Goal: Book appointment/travel/reservation

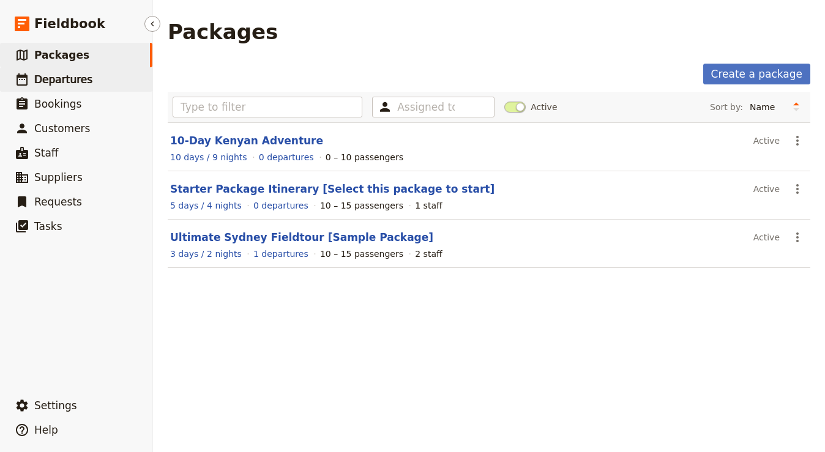
click at [89, 84] on link "​ Departures" at bounding box center [76, 79] width 152 height 24
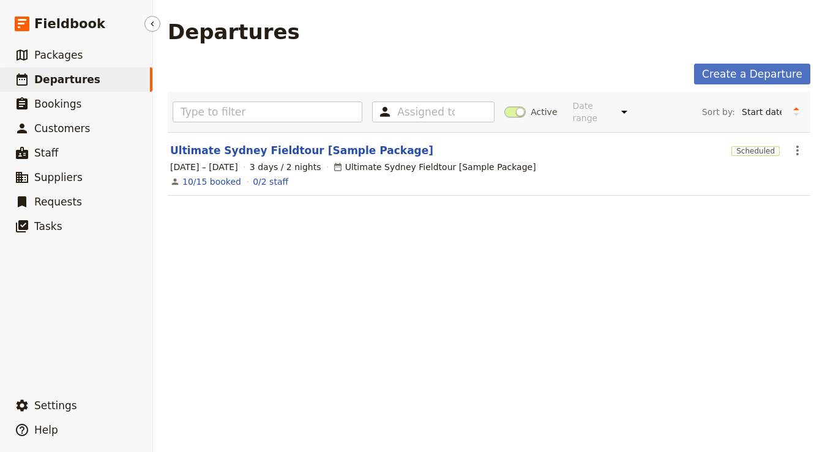
click at [47, 83] on span "Departures" at bounding box center [67, 79] width 66 height 12
click at [59, 49] on span "Packages" at bounding box center [58, 55] width 48 height 12
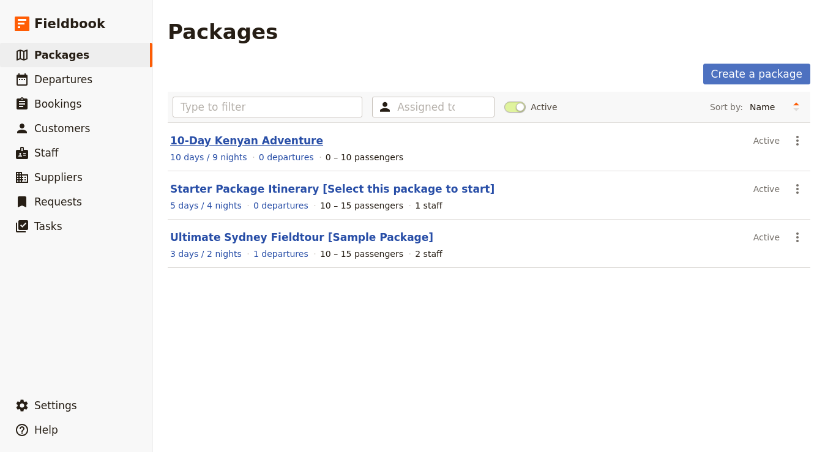
click at [251, 138] on link "10-Day Kenyan Adventure" at bounding box center [246, 141] width 153 height 12
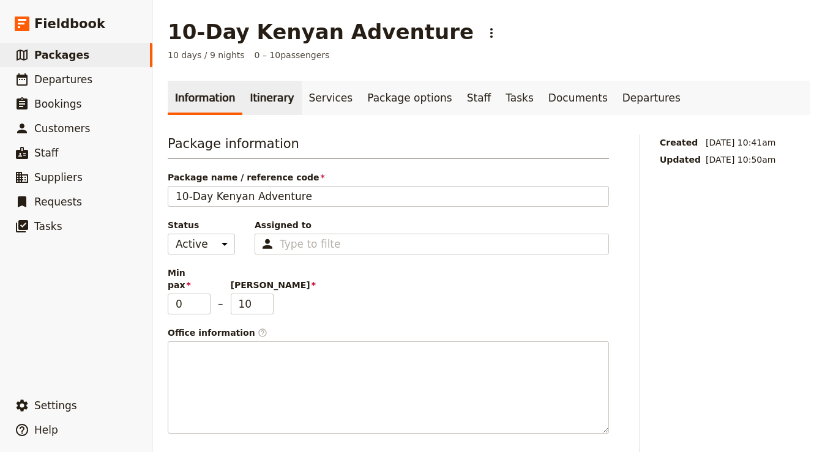
click at [267, 111] on link "Itinerary" at bounding box center [271, 98] width 59 height 34
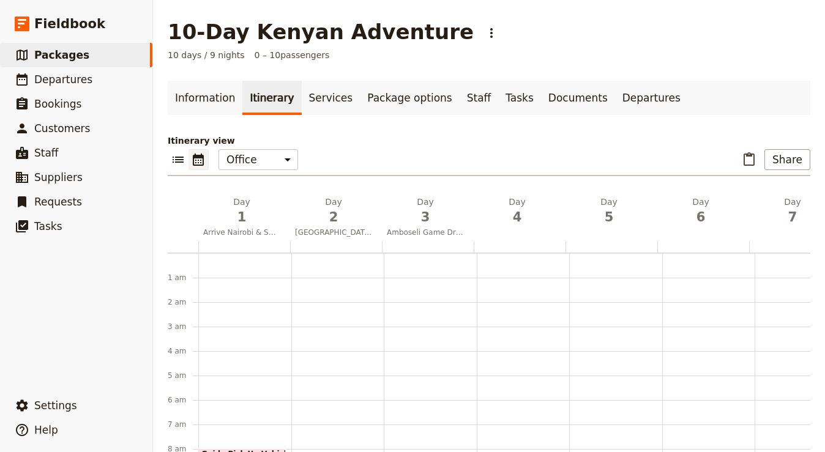
scroll to position [159, 0]
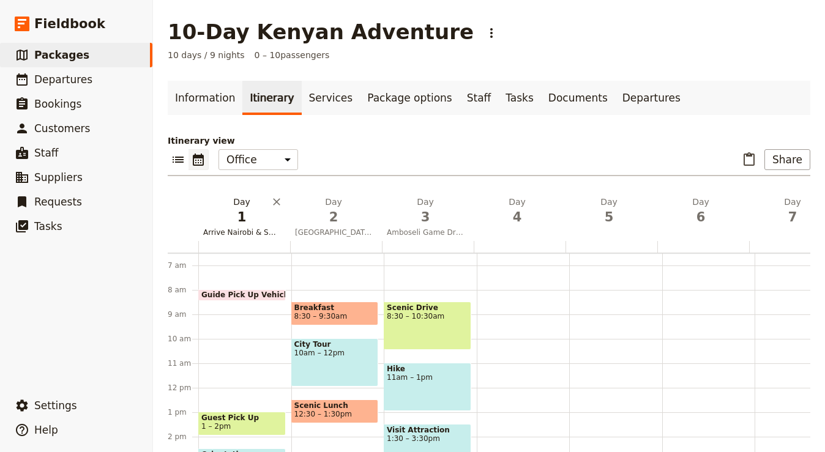
click at [243, 211] on span "1" at bounding box center [241, 217] width 77 height 18
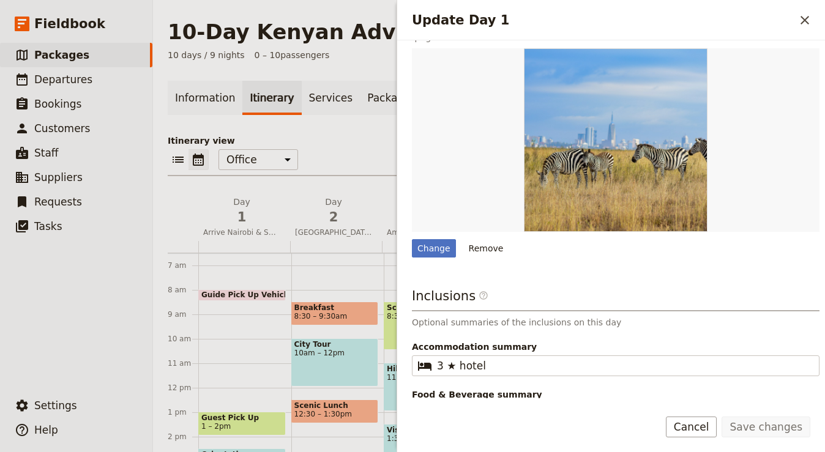
scroll to position [334, 0]
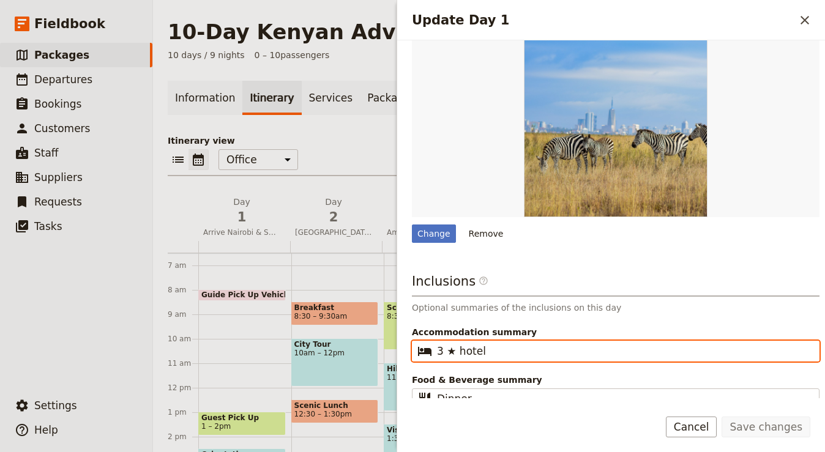
drag, startPoint x: 446, startPoint y: 339, endPoint x: 454, endPoint y: 339, distance: 7.4
click at [453, 344] on input "3 ★ hotel" at bounding box center [624, 351] width 375 height 15
